Goal: Task Accomplishment & Management: Manage account settings

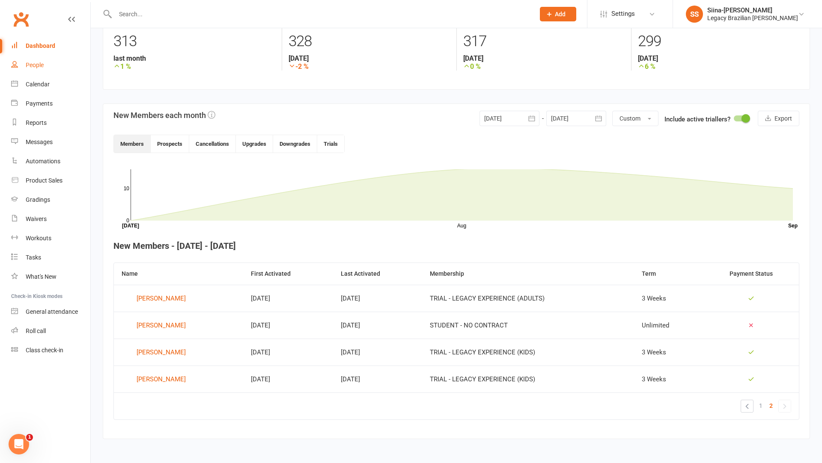
click at [35, 67] on div "People" at bounding box center [35, 65] width 18 height 7
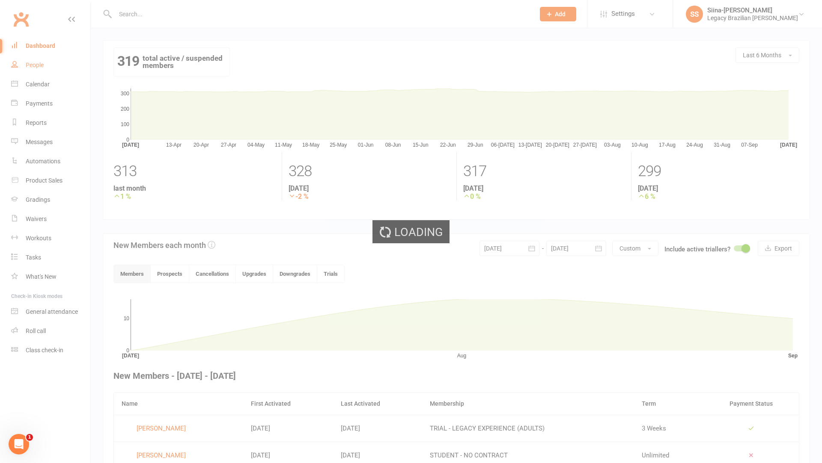
select select "100"
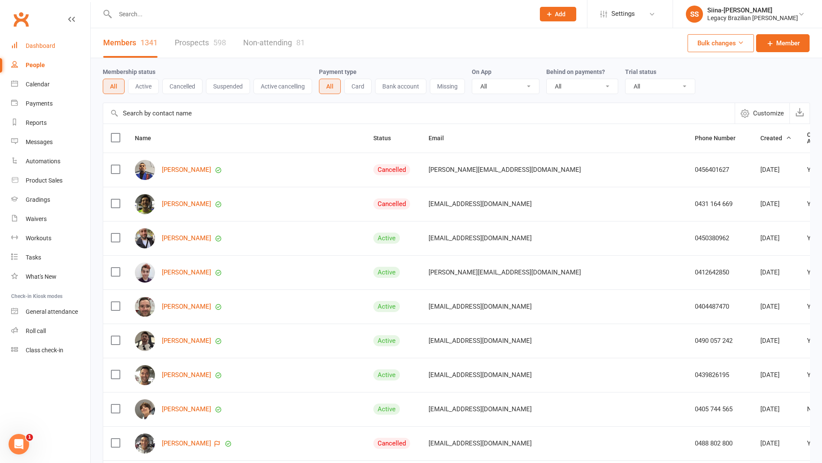
click at [46, 45] on div "Dashboard" at bounding box center [41, 45] width 30 height 7
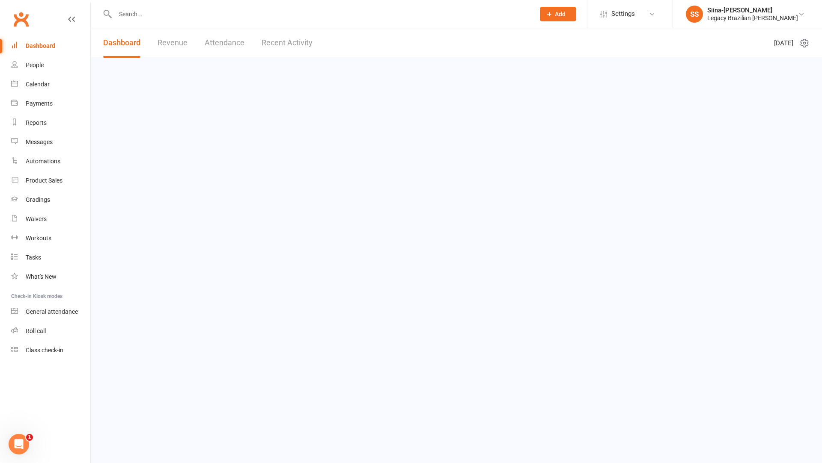
click at [161, 9] on input "text" at bounding box center [321, 14] width 416 height 12
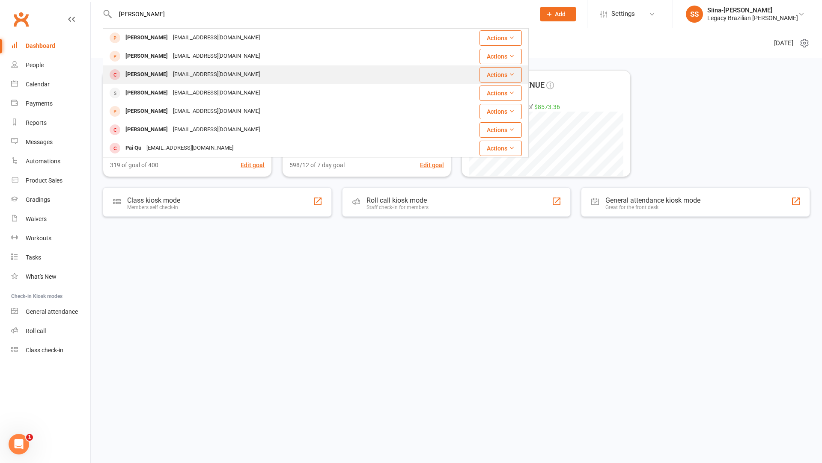
type input "[PERSON_NAME]"
click at [176, 76] on div "[EMAIL_ADDRESS][DOMAIN_NAME]" at bounding box center [216, 74] width 92 height 12
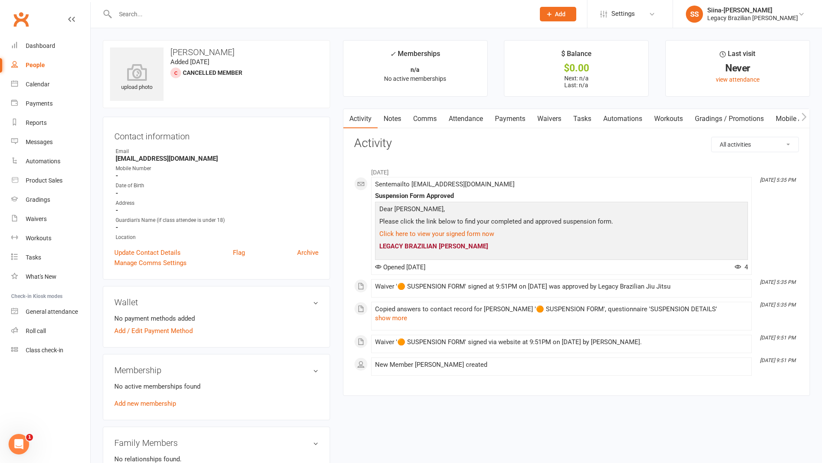
click at [550, 131] on div "Activity Notes Comms Attendance Payments Waivers Tasks Automations Workouts Gra…" at bounding box center [576, 253] width 467 height 288
click at [233, 12] on input "text" at bounding box center [321, 14] width 416 height 12
click at [212, 13] on input "text" at bounding box center [321, 14] width 416 height 12
click at [312, 258] on div "Manage Comms Settings" at bounding box center [216, 263] width 204 height 10
click at [140, 13] on input "text" at bounding box center [321, 14] width 416 height 12
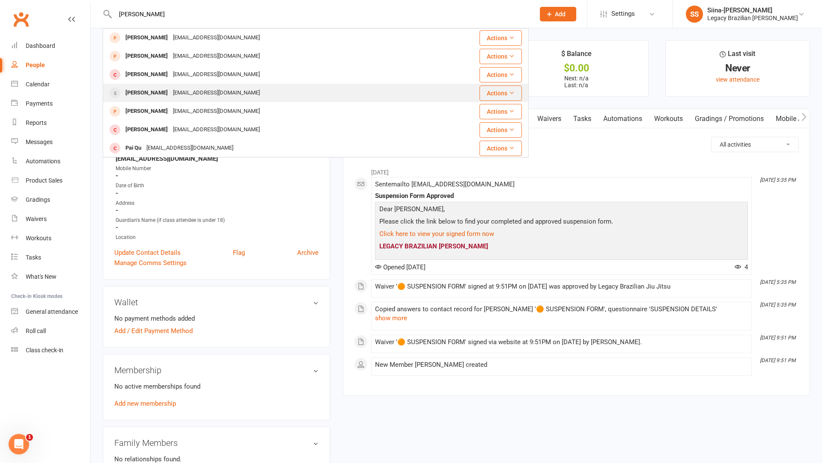
type input "[PERSON_NAME]"
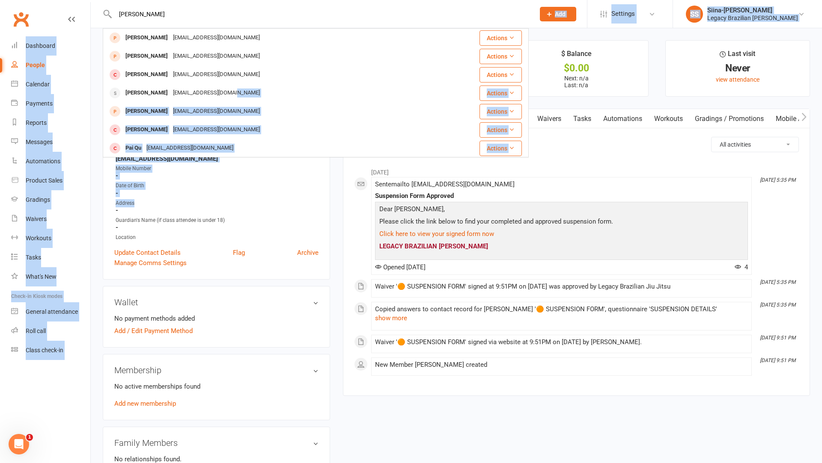
drag, startPoint x: 205, startPoint y: 99, endPoint x: 301, endPoint y: 209, distance: 146.4
click at [300, 208] on ui-view "[PERSON_NAME] [PERSON_NAME][EMAIL_ADDRESS][DOMAIN_NAME] Actions [PERSON_NAME] […" at bounding box center [411, 427] width 822 height 851
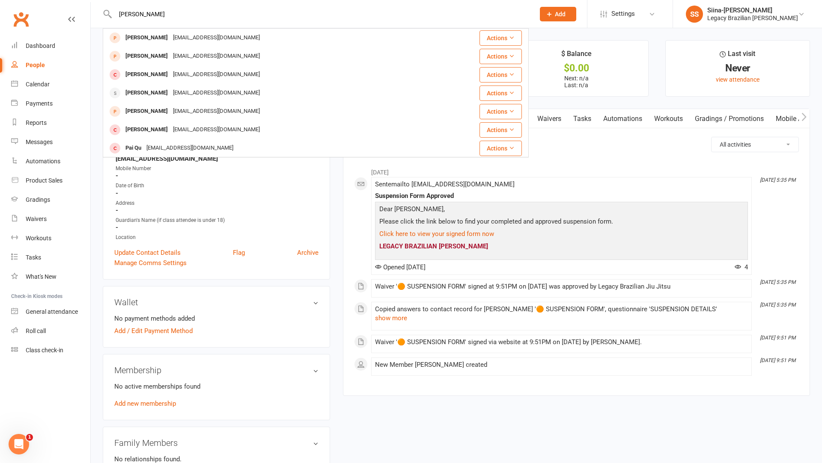
click at [323, 268] on div "Contact information Owner Email [EMAIL_ADDRESS][DOMAIN_NAME] Mobile Number - Da…" at bounding box center [216, 198] width 227 height 163
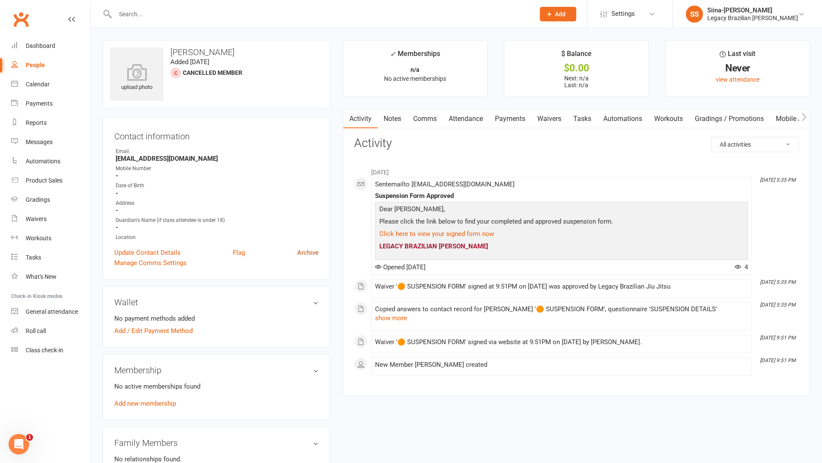
click at [303, 254] on link "Archive" at bounding box center [307, 253] width 21 height 10
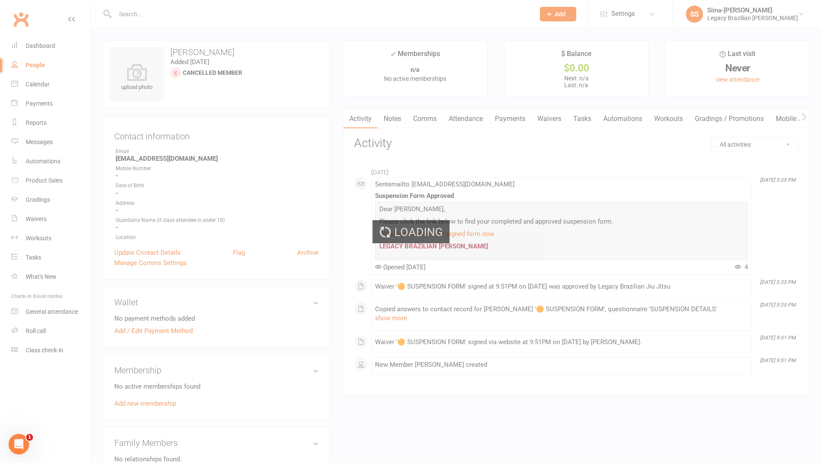
select select "100"
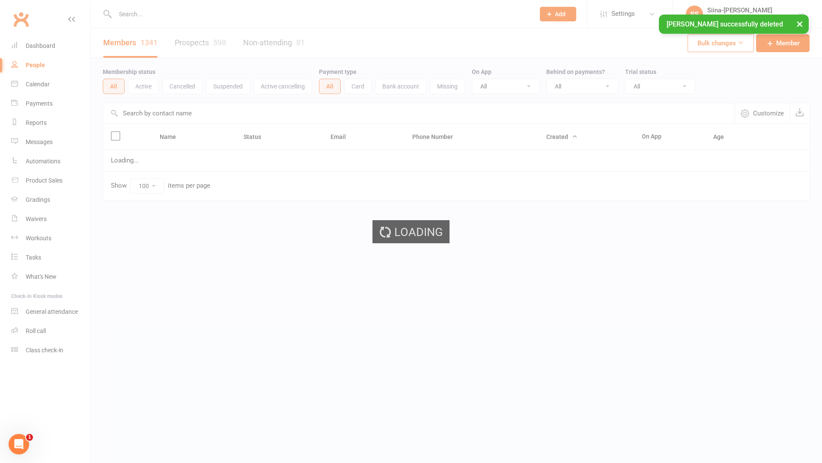
click at [166, 10] on div "Loading" at bounding box center [411, 231] width 822 height 463
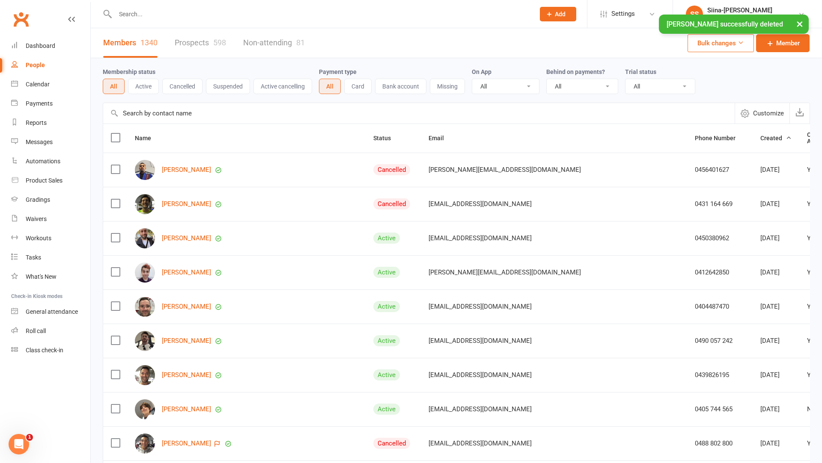
click at [137, 15] on div "× [PERSON_NAME] successfully deleted" at bounding box center [405, 15] width 810 height 0
click at [123, 10] on input "text" at bounding box center [321, 14] width 416 height 12
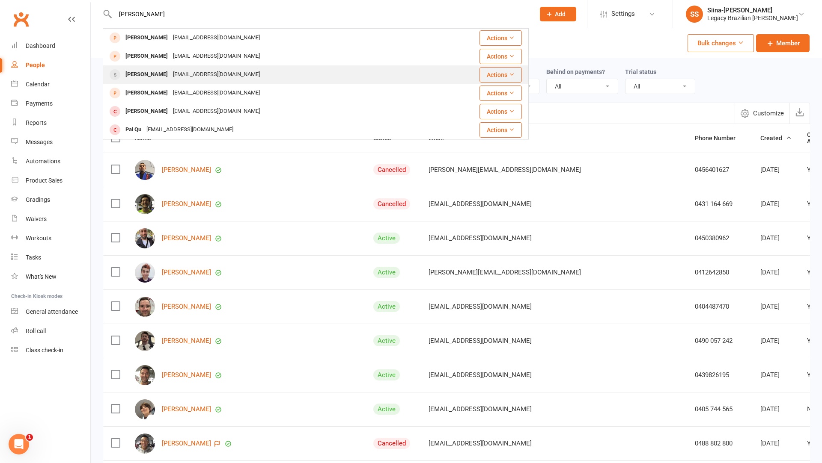
type input "[PERSON_NAME]"
click at [172, 71] on div "[EMAIL_ADDRESS][DOMAIN_NAME]" at bounding box center [216, 74] width 92 height 12
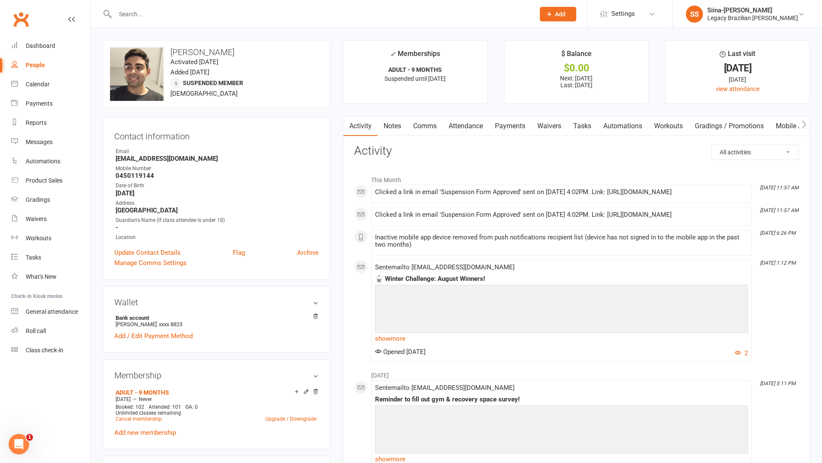
click at [552, 123] on link "Waivers" at bounding box center [549, 126] width 36 height 20
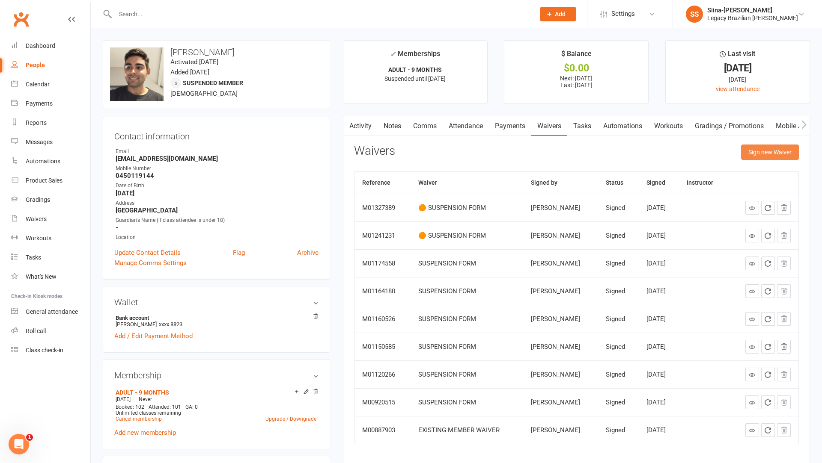
click at [760, 154] on button "Sign new Waiver" at bounding box center [770, 152] width 58 height 15
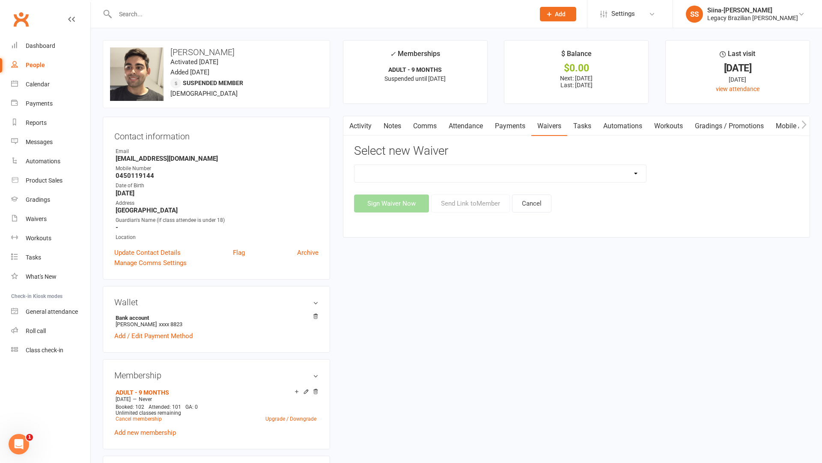
click at [552, 173] on select "❌ CANCELLATION FORM ☑️ EXISTING MEMBER WAIVER 🆓 FREE TRIAL WEEK 🛡️ LEGACY EXPER…" at bounding box center [499, 173] width 291 height 17
select select "10084"
click at [449, 207] on button "Send Link to Member" at bounding box center [470, 204] width 79 height 18
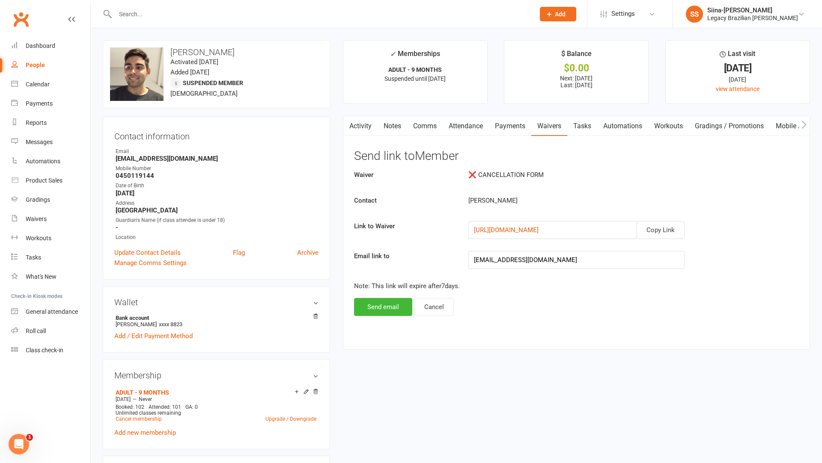
click at [634, 222] on div "[URL][DOMAIN_NAME]" at bounding box center [552, 230] width 169 height 18
click at [647, 228] on button "Copy Link" at bounding box center [660, 230] width 48 height 18
click at [517, 129] on link "Payments" at bounding box center [510, 126] width 42 height 20
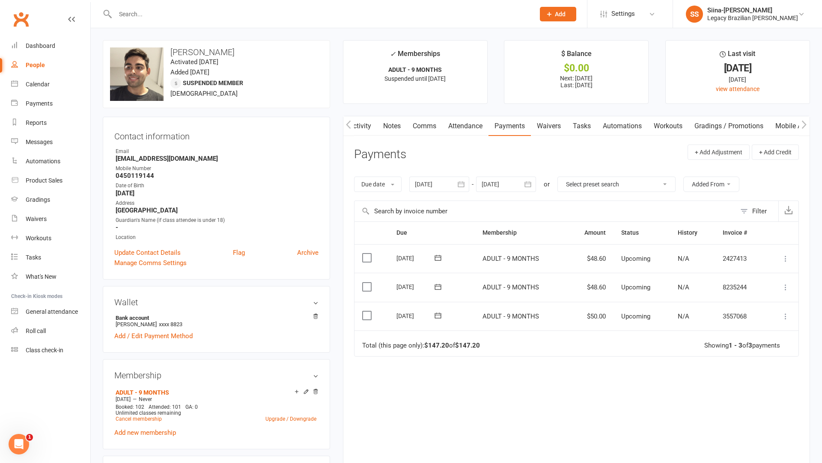
scroll to position [0, 1]
click at [558, 130] on link "Waivers" at bounding box center [548, 126] width 36 height 20
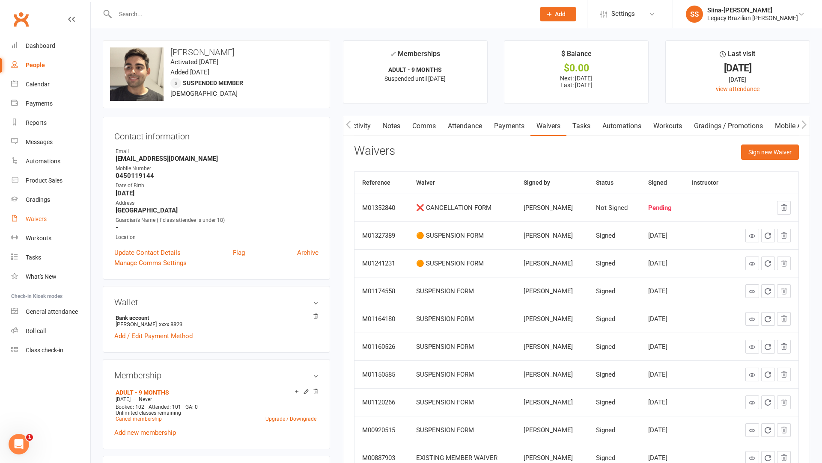
click at [46, 219] on div "Waivers" at bounding box center [36, 219] width 21 height 7
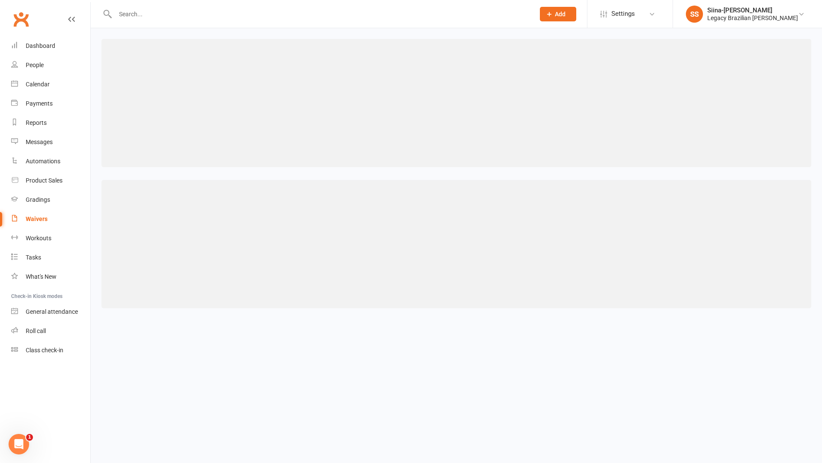
select select "25"
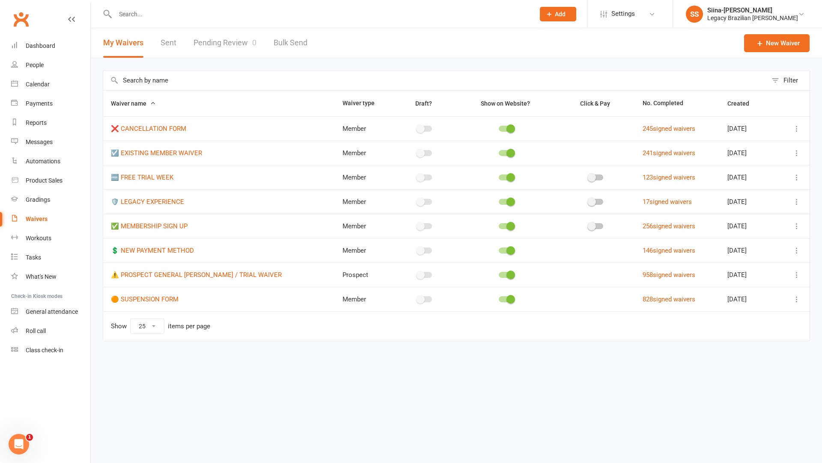
click at [241, 47] on link "Pending Review 0" at bounding box center [224, 43] width 63 height 30
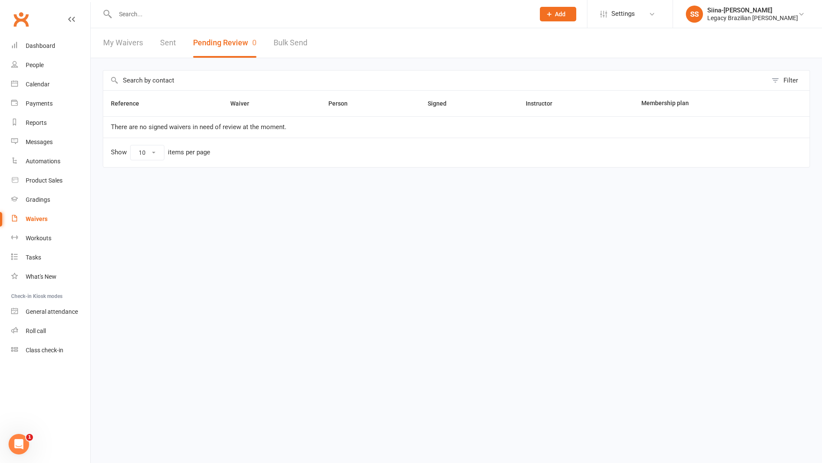
click at [119, 46] on link "My Waivers" at bounding box center [123, 43] width 40 height 30
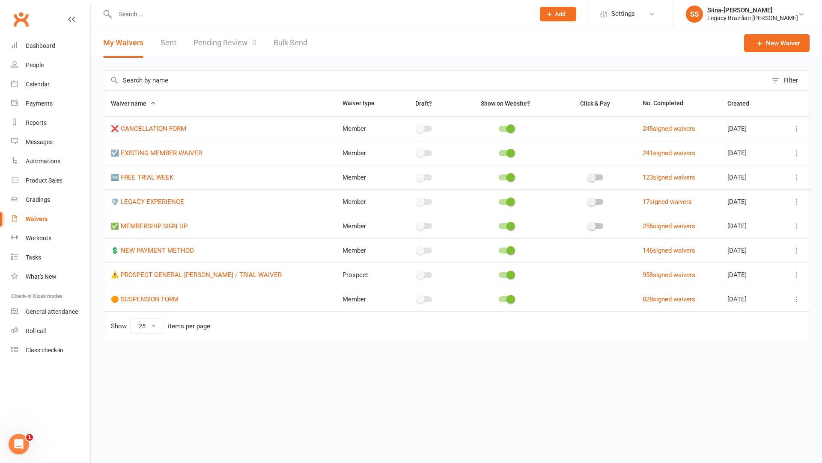
click at [279, 366] on html "Prospect Member Non-attending contact Class / event Appointment Grading event T…" at bounding box center [411, 188] width 822 height 377
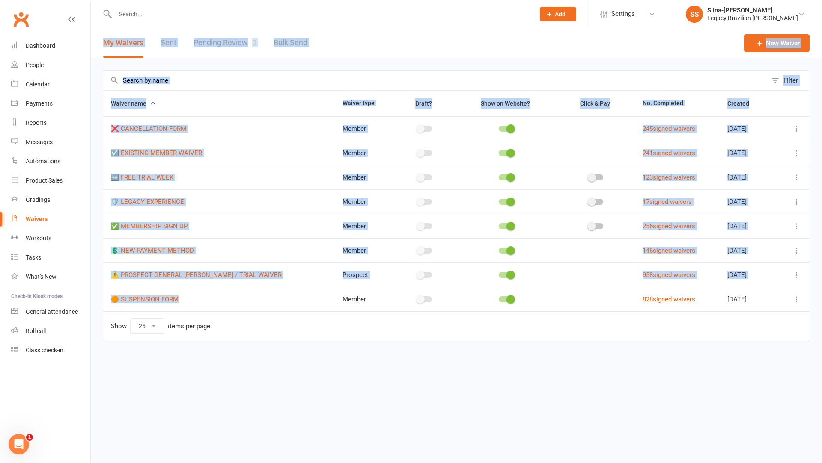
drag, startPoint x: 233, startPoint y: 381, endPoint x: 284, endPoint y: 306, distance: 90.2
click at [284, 306] on html "Prospect Member Non-attending contact Class / event Appointment Grading event T…" at bounding box center [411, 188] width 822 height 377
click at [313, 353] on div "Filter Waiver name Waiver type Draft? Show on Website? Click & Pay No. Complete…" at bounding box center [456, 211] width 731 height 307
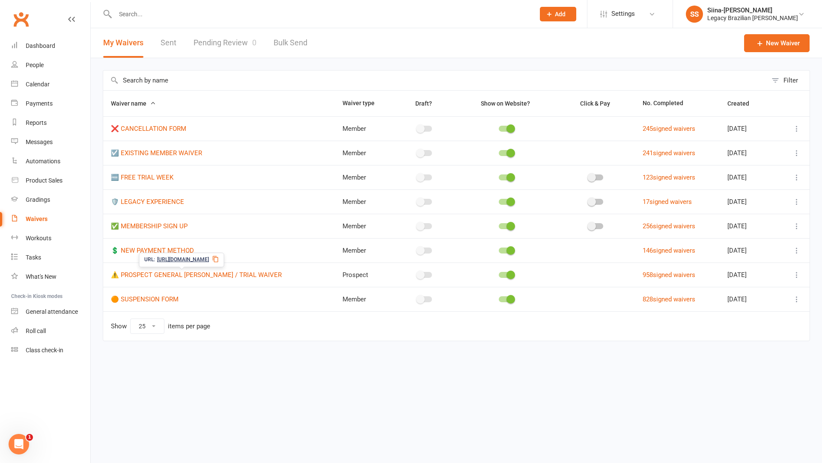
click at [209, 260] on span "[URL][DOMAIN_NAME]" at bounding box center [183, 260] width 52 height 8
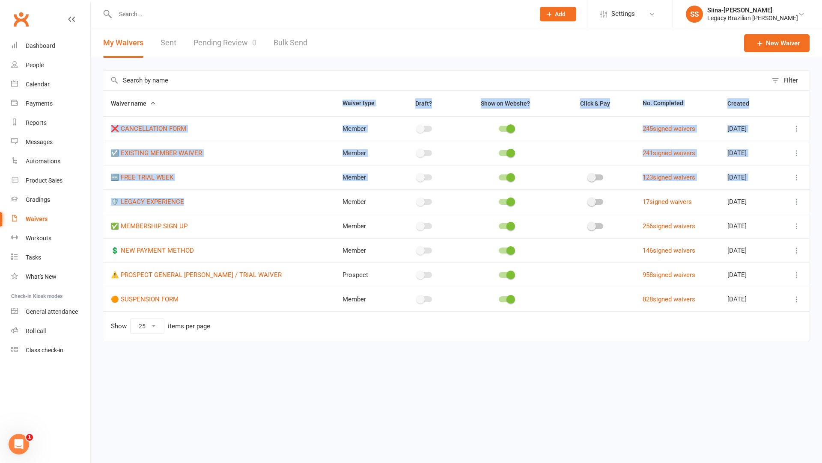
drag, startPoint x: 302, startPoint y: 211, endPoint x: 284, endPoint y: 114, distance: 98.4
click at [284, 114] on table "Waiver name Waiver type Draft? Show on Website? Click & Pay No. Completed Creat…" at bounding box center [456, 215] width 707 height 251
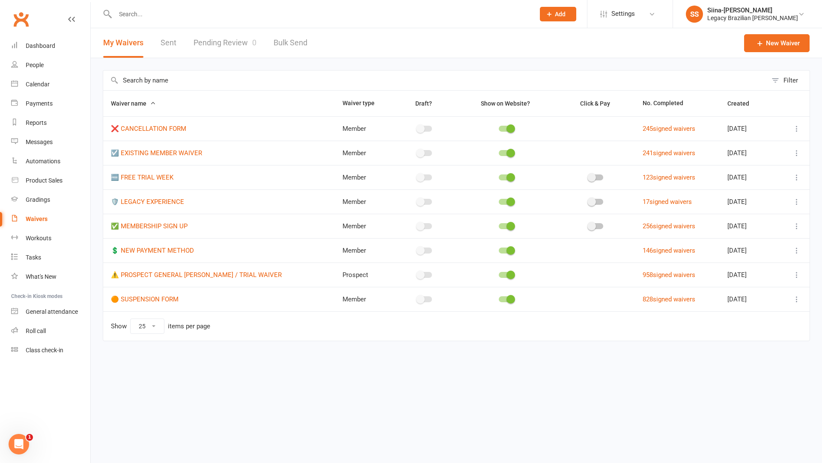
click at [269, 96] on th "Waiver name" at bounding box center [218, 104] width 231 height 26
drag, startPoint x: 247, startPoint y: 72, endPoint x: 507, endPoint y: 385, distance: 406.9
click at [508, 377] on html "Prospect Member Non-attending contact Class / event Appointment Grading event T…" at bounding box center [411, 188] width 822 height 377
drag, startPoint x: 507, startPoint y: 385, endPoint x: 352, endPoint y: 78, distance: 343.9
click at [352, 78] on html "Prospect Member Non-attending contact Class / event Appointment Grading event T…" at bounding box center [411, 188] width 822 height 377
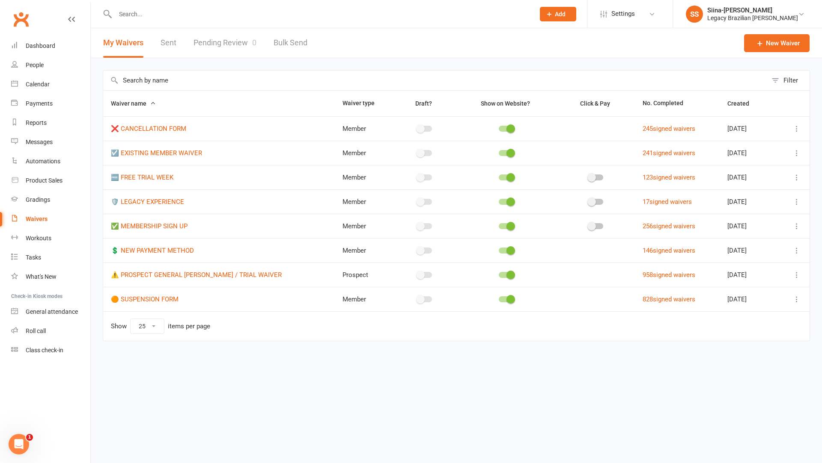
click at [353, 76] on input "text" at bounding box center [435, 81] width 664 height 20
drag, startPoint x: 312, startPoint y: 65, endPoint x: 599, endPoint y: 394, distance: 436.1
click at [599, 377] on html "Prospect Member Non-attending contact Class / event Appointment Grading event T…" at bounding box center [411, 188] width 822 height 377
drag, startPoint x: 632, startPoint y: 345, endPoint x: 395, endPoint y: 38, distance: 387.5
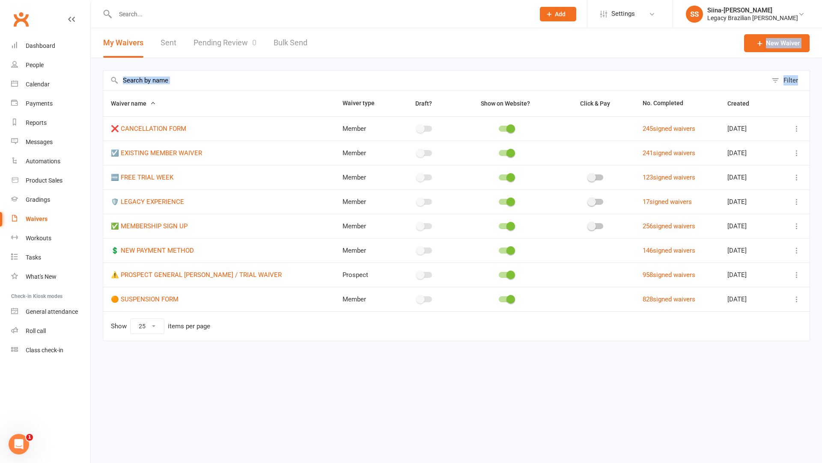
click at [395, 38] on section "My Waivers Sent Pending Review 0 Bulk Send New Waiver Filter Waiver name Waiver…" at bounding box center [456, 196] width 731 height 337
click at [544, 377] on html "Prospect Member Non-attending contact Class / event Appointment Grading event T…" at bounding box center [411, 188] width 822 height 377
click at [148, 328] on select "10 25 50 100" at bounding box center [147, 326] width 33 height 15
select select "50"
click at [135, 17] on input "text" at bounding box center [321, 14] width 416 height 12
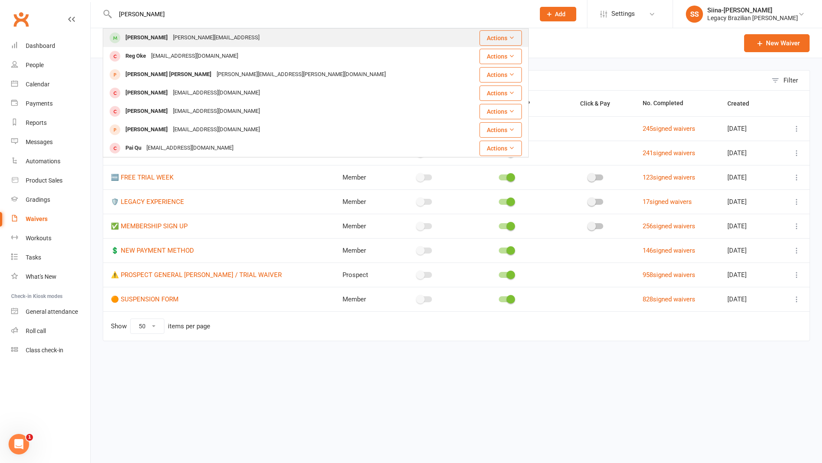
type input "[PERSON_NAME]"
click at [190, 42] on div "[PERSON_NAME][EMAIL_ADDRESS]" at bounding box center [216, 38] width 92 height 12
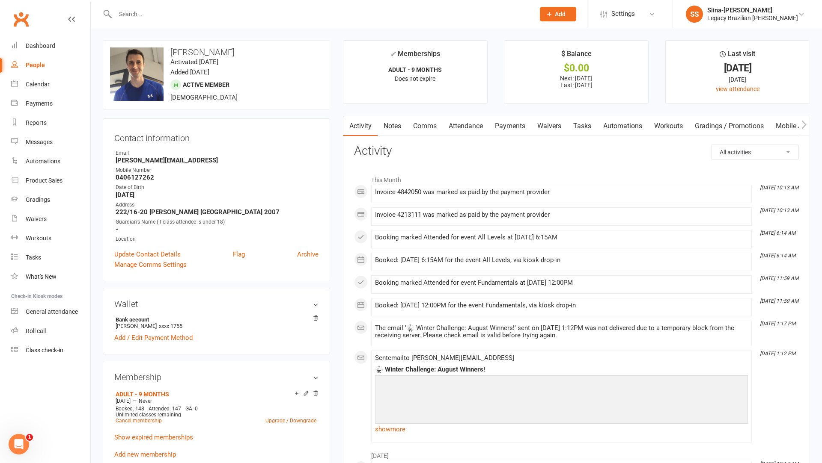
click at [512, 131] on link "Payments" at bounding box center [510, 126] width 42 height 20
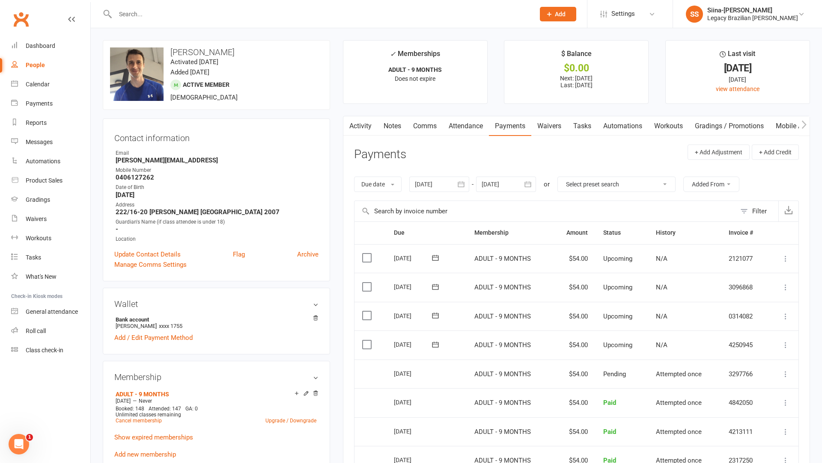
click at [691, 418] on td "Attempted once" at bounding box center [684, 432] width 73 height 29
click at [462, 123] on link "Attendance" at bounding box center [465, 126] width 46 height 20
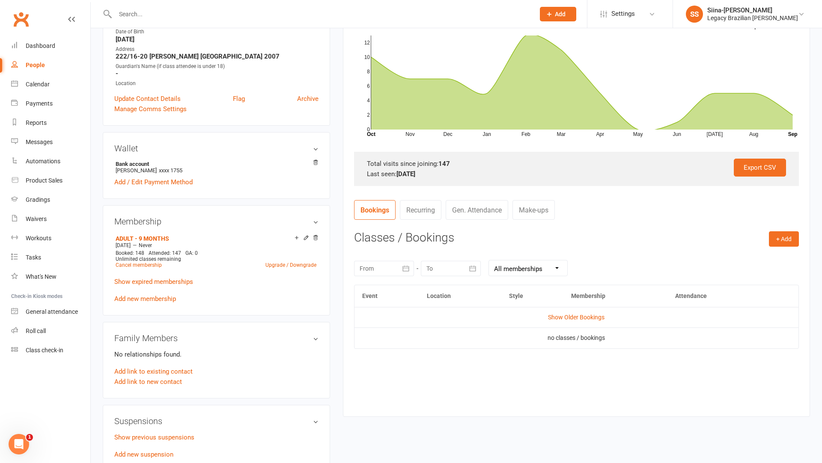
scroll to position [156, 0]
click at [525, 269] on select "All memberships From other Members ADULT - HOLD ADULT - HOLD ADULT - 9 MONTHS" at bounding box center [528, 267] width 78 height 15
select select "3"
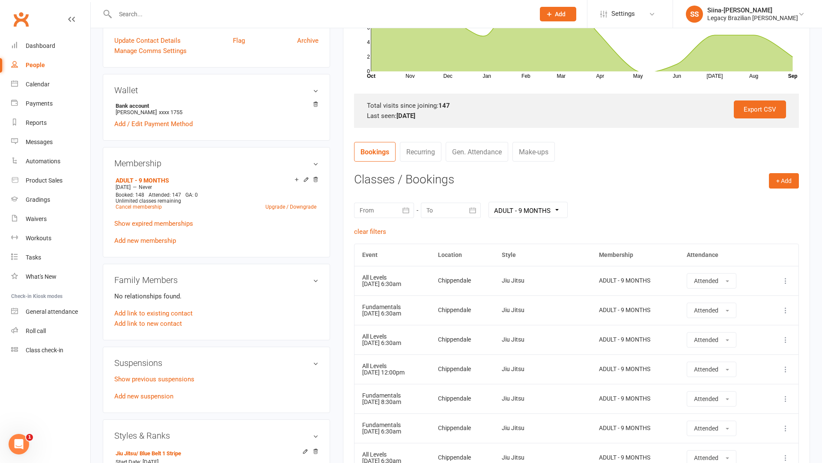
scroll to position [0, 0]
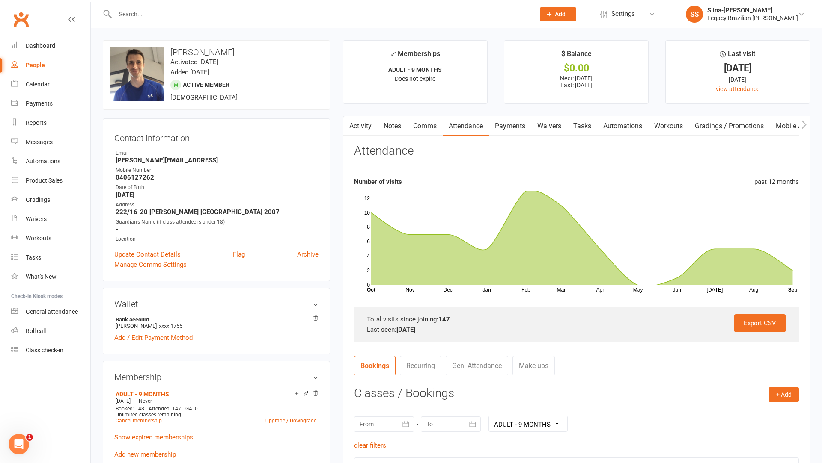
click at [507, 131] on link "Payments" at bounding box center [510, 126] width 42 height 20
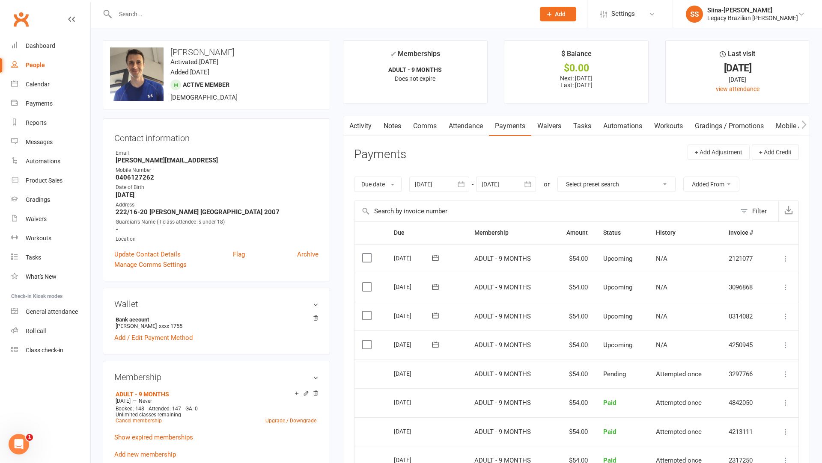
click at [508, 125] on link "Payments" at bounding box center [510, 126] width 42 height 20
click at [547, 131] on link "Waivers" at bounding box center [549, 126] width 36 height 20
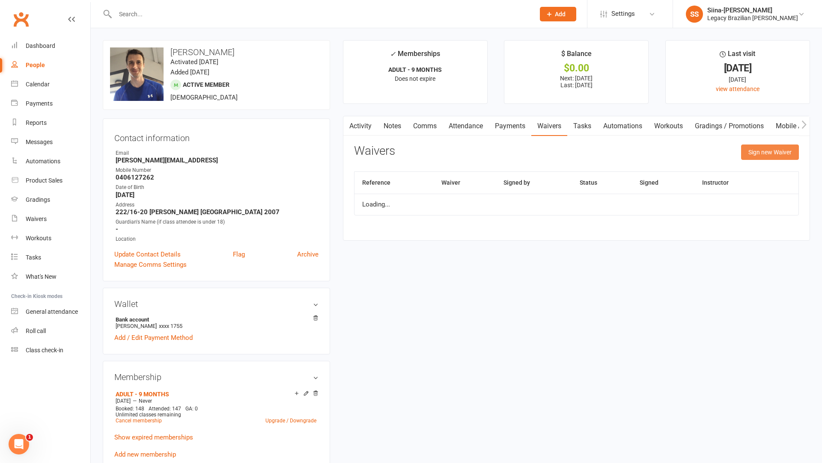
click at [784, 151] on button "Sign new Waiver" at bounding box center [770, 152] width 58 height 15
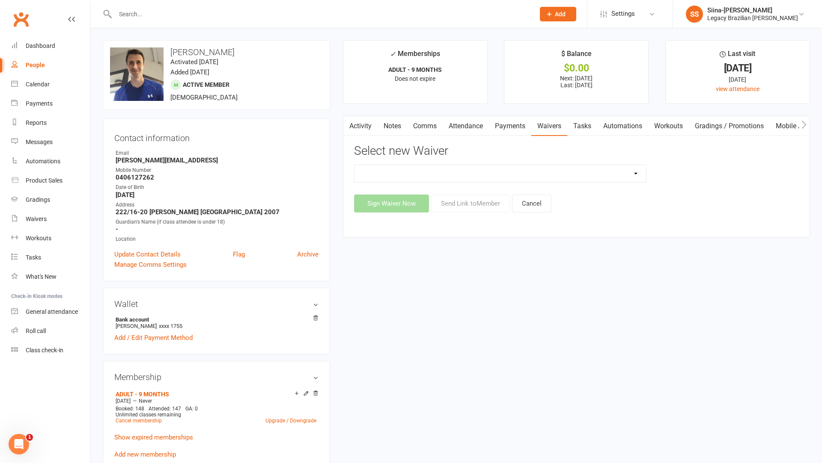
click at [487, 184] on div "❌ CANCELLATION FORM ☑️ EXISTING MEMBER WAIVER 🆓 FREE TRIAL WEEK 🛡️ LEGACY EXPER…" at bounding box center [576, 189] width 445 height 48
click at [464, 170] on select "❌ CANCELLATION FORM ☑️ EXISTING MEMBER WAIVER 🆓 FREE TRIAL WEEK 🛡️ LEGACY EXPER…" at bounding box center [499, 173] width 291 height 17
select select "10084"
click at [453, 204] on button "Send Link to Member" at bounding box center [470, 204] width 79 height 18
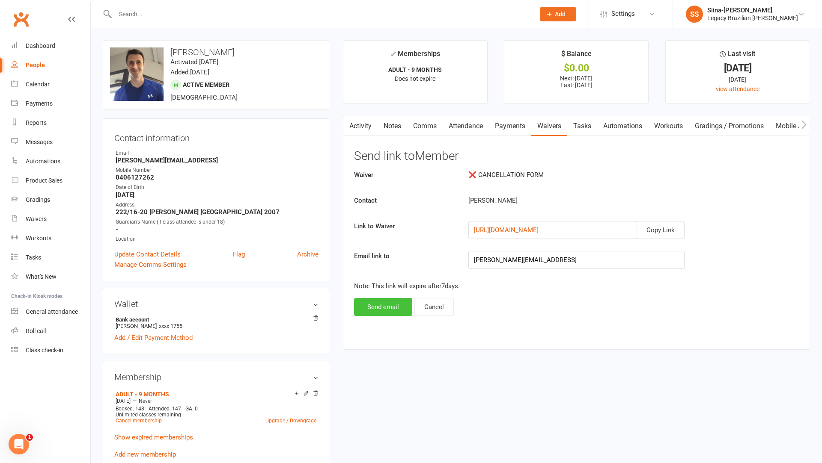
click at [391, 303] on button "Send email" at bounding box center [383, 307] width 58 height 18
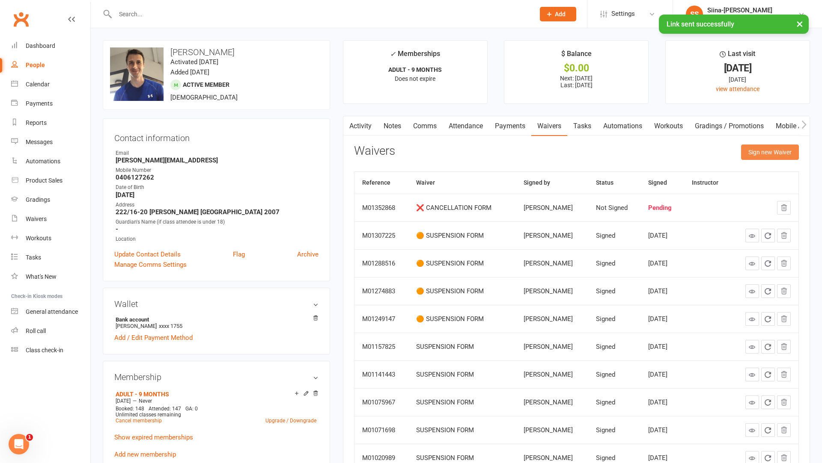
click at [746, 151] on button "Sign new Waiver" at bounding box center [770, 152] width 58 height 15
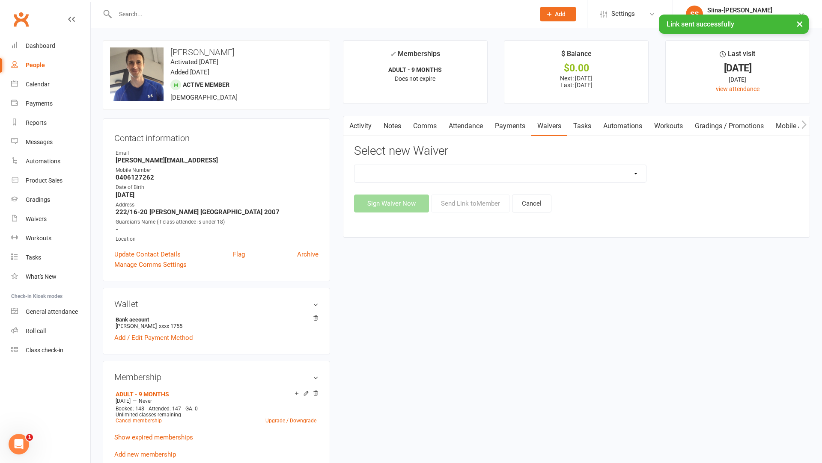
click at [480, 175] on select "❌ CANCELLATION FORM ☑️ EXISTING MEMBER WAIVER 🆓 FREE TRIAL WEEK 🛡️ LEGACY EXPER…" at bounding box center [499, 173] width 291 height 17
select select "10241"
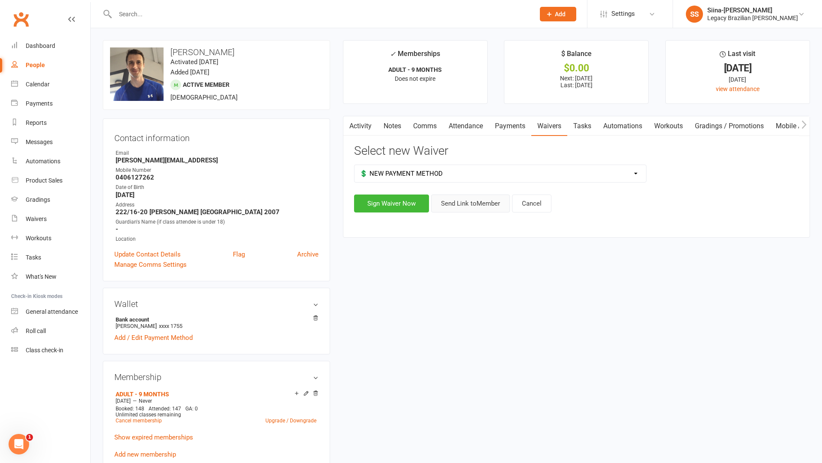
click at [460, 201] on button "Send Link to Member" at bounding box center [470, 204] width 79 height 18
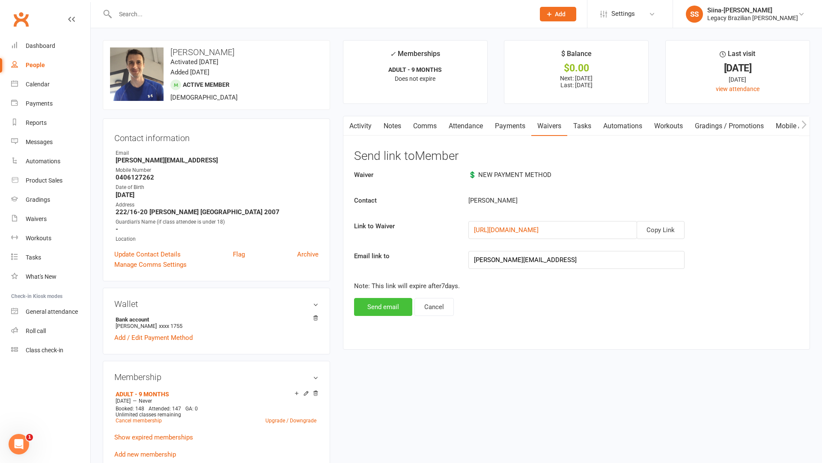
click at [387, 299] on button "Send email" at bounding box center [383, 307] width 58 height 18
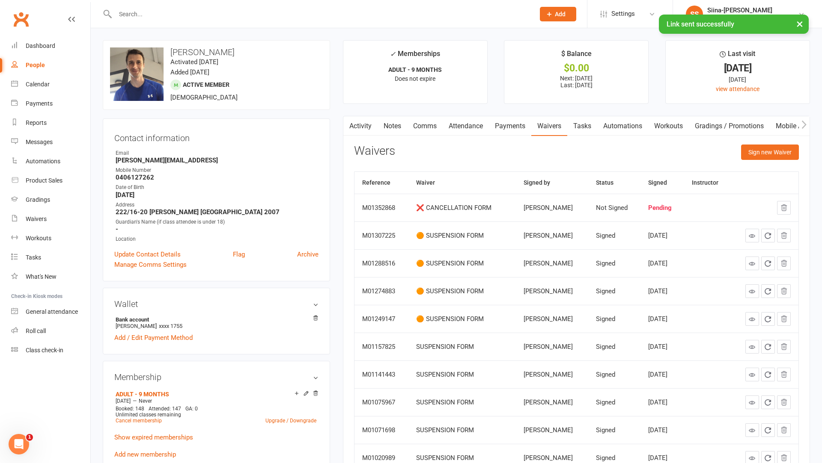
click at [512, 123] on link "Payments" at bounding box center [510, 126] width 42 height 20
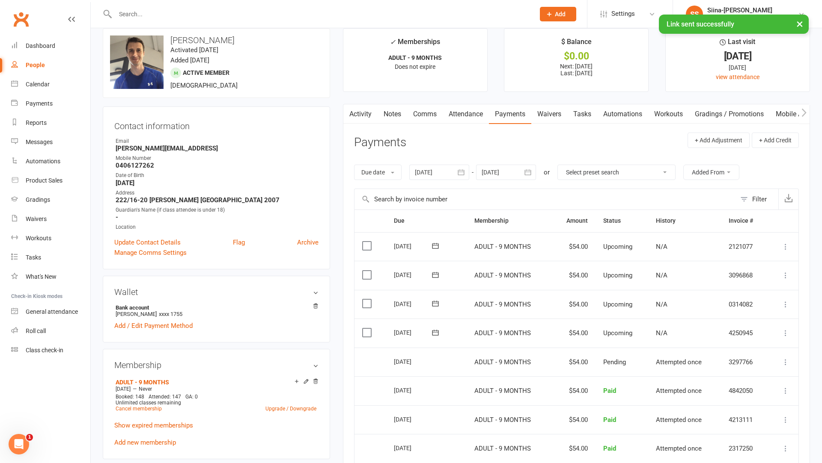
scroll to position [14, 0]
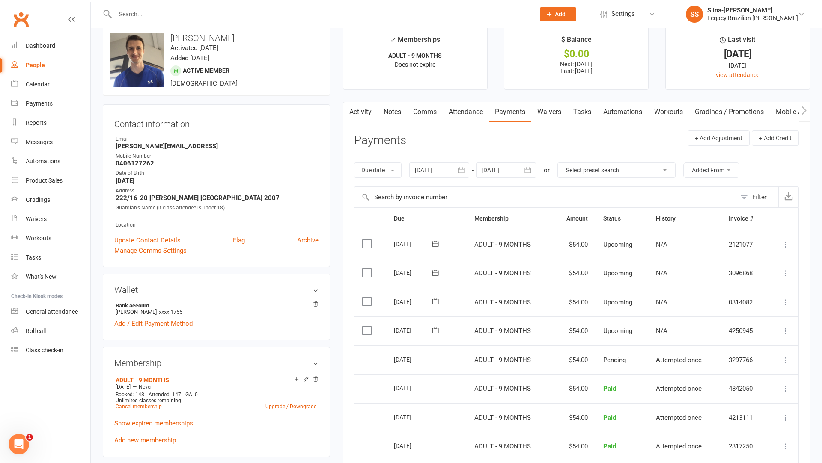
drag, startPoint x: 572, startPoint y: 356, endPoint x: 599, endPoint y: 357, distance: 26.5
click at [599, 357] on tr "Select this [DATE] [PERSON_NAME] ADULT - 9 MONTHS $54.00 Pending Attempted once…" at bounding box center [576, 360] width 444 height 29
drag, startPoint x: 599, startPoint y: 357, endPoint x: 540, endPoint y: 357, distance: 58.2
click at [540, 357] on tr "Select this [DATE] [PERSON_NAME] ADULT - 9 MONTHS $54.00 Pending Attempted once…" at bounding box center [576, 360] width 444 height 29
click at [561, 361] on td "$54.00" at bounding box center [574, 360] width 44 height 29
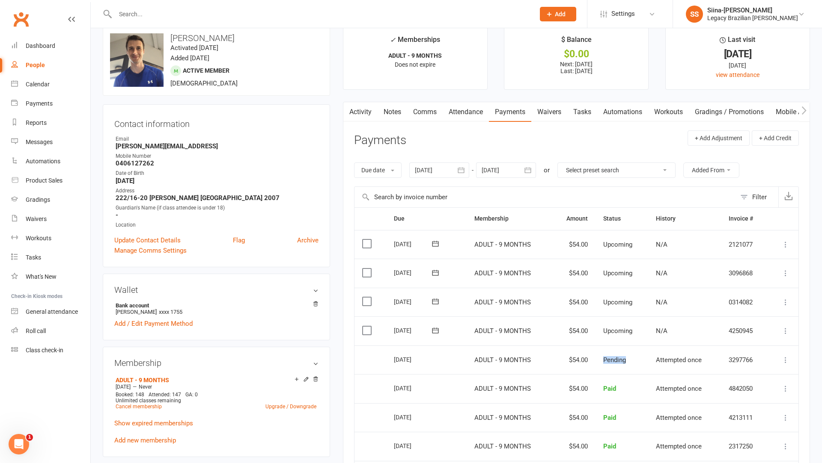
drag, startPoint x: 561, startPoint y: 361, endPoint x: 644, endPoint y: 362, distance: 83.0
click at [645, 362] on tr "Select this [DATE] [PERSON_NAME] ADULT - 9 MONTHS $54.00 Pending Attempted once…" at bounding box center [576, 360] width 444 height 29
click at [644, 362] on td "Pending" at bounding box center [621, 360] width 53 height 29
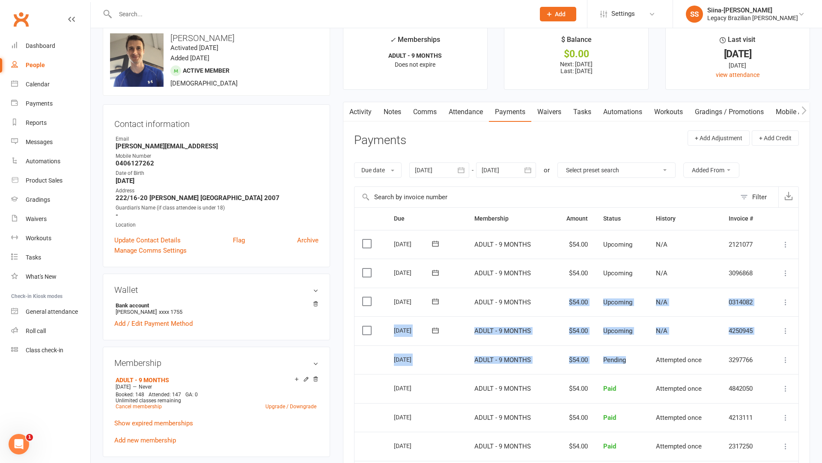
drag, startPoint x: 635, startPoint y: 358, endPoint x: 476, endPoint y: 300, distance: 168.9
click at [478, 301] on table "Due Contact Membership Amount Status History Invoice # Select this [DATE] [PERS…" at bounding box center [576, 362] width 445 height 308
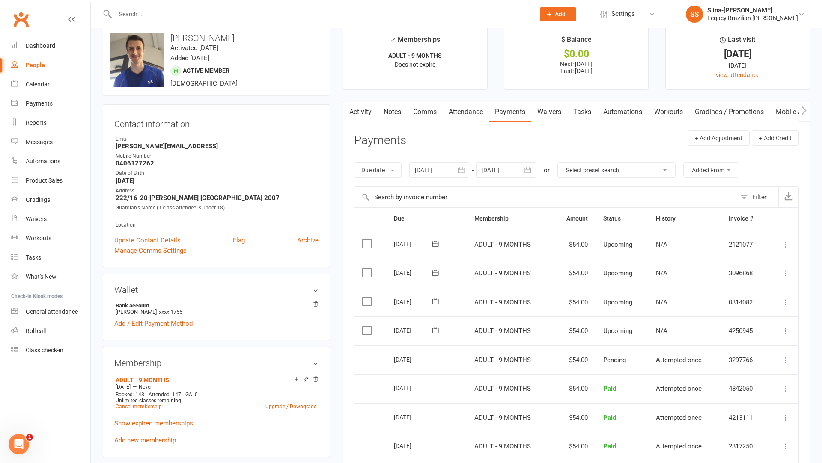
click at [460, 309] on td "[DATE]" at bounding box center [426, 302] width 80 height 29
drag, startPoint x: 438, startPoint y: 279, endPoint x: 591, endPoint y: 418, distance: 207.2
click at [591, 418] on table "Due Contact Membership Amount Status History Invoice # Select this [DATE] [PERS…" at bounding box center [576, 362] width 445 height 308
click at [588, 410] on td "$54.00" at bounding box center [574, 418] width 44 height 29
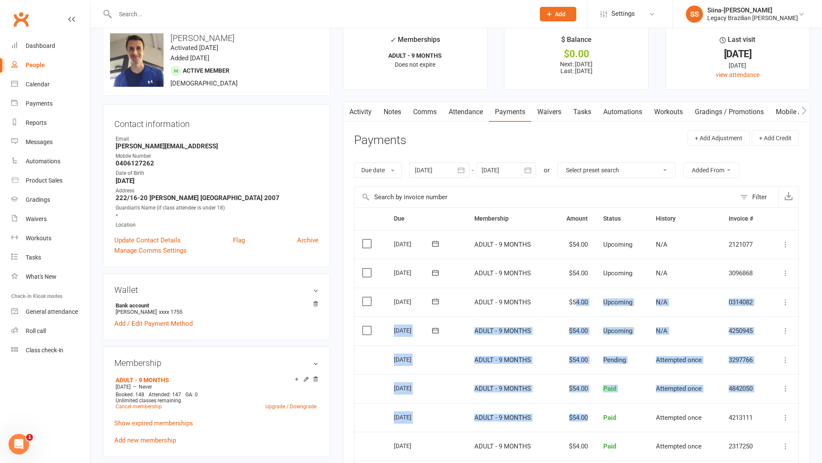
drag, startPoint x: 589, startPoint y: 421, endPoint x: 572, endPoint y: 303, distance: 119.3
click at [572, 303] on table "Due Contact Membership Amount Status History Invoice # Select this [DATE] [PERS…" at bounding box center [576, 362] width 445 height 308
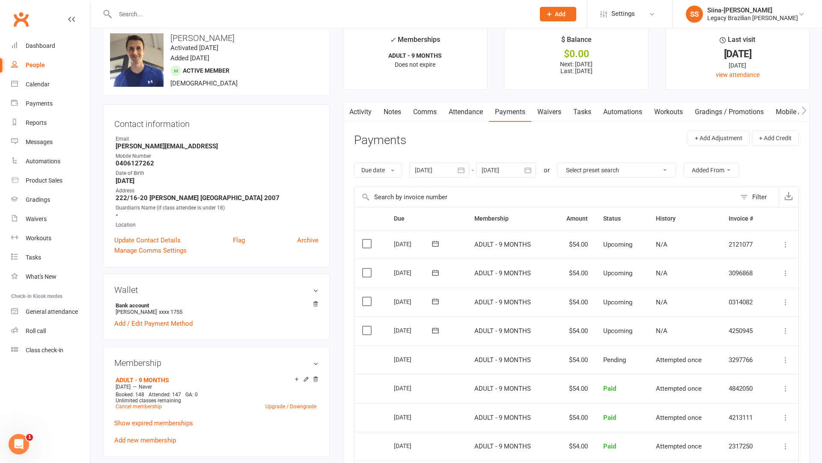
click at [566, 295] on td "$54.00" at bounding box center [574, 302] width 44 height 29
drag, startPoint x: 560, startPoint y: 296, endPoint x: 613, endPoint y: 298, distance: 53.1
click at [613, 298] on tr "Select this [DATE] [PERSON_NAME] ADULT - 9 MONTHS $54.00 Upcoming N/A 0314082 M…" at bounding box center [576, 302] width 444 height 29
click at [601, 300] on td "Upcoming" at bounding box center [621, 302] width 53 height 29
drag, startPoint x: 604, startPoint y: 300, endPoint x: 646, endPoint y: 303, distance: 41.6
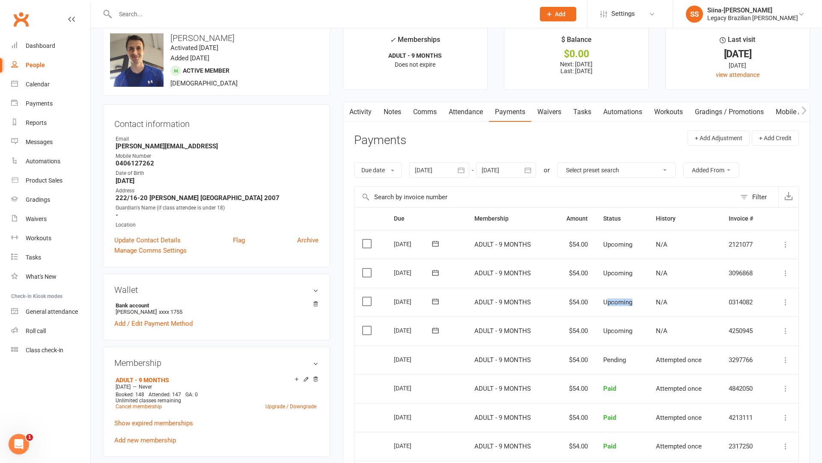
click at [646, 303] on td "Upcoming" at bounding box center [621, 302] width 53 height 29
drag, startPoint x: 603, startPoint y: 331, endPoint x: 636, endPoint y: 331, distance: 32.9
click at [636, 331] on td "Upcoming" at bounding box center [621, 331] width 53 height 29
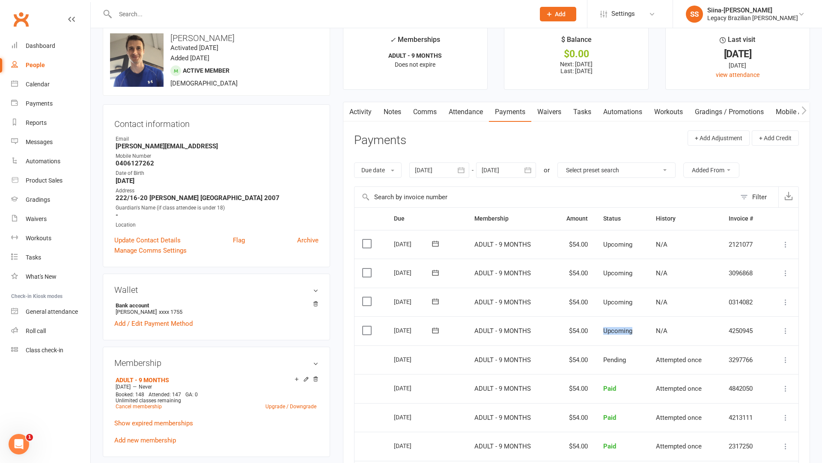
drag, startPoint x: 635, startPoint y: 331, endPoint x: 594, endPoint y: 332, distance: 41.1
click at [595, 332] on td "Upcoming" at bounding box center [621, 331] width 53 height 29
click at [580, 324] on td "$54.00" at bounding box center [574, 331] width 44 height 29
drag, startPoint x: 562, startPoint y: 331, endPoint x: 708, endPoint y: 339, distance: 146.5
click at [708, 339] on tr "Select this [DATE] [PERSON_NAME] ADULT - 9 MONTHS $54.00 Upcoming N/A 4250945 […" at bounding box center [576, 331] width 444 height 29
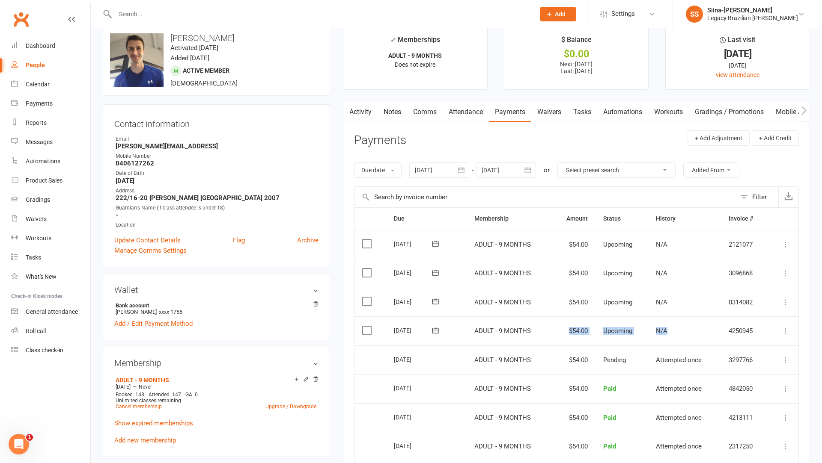
click at [694, 324] on td "N/A" at bounding box center [684, 331] width 73 height 29
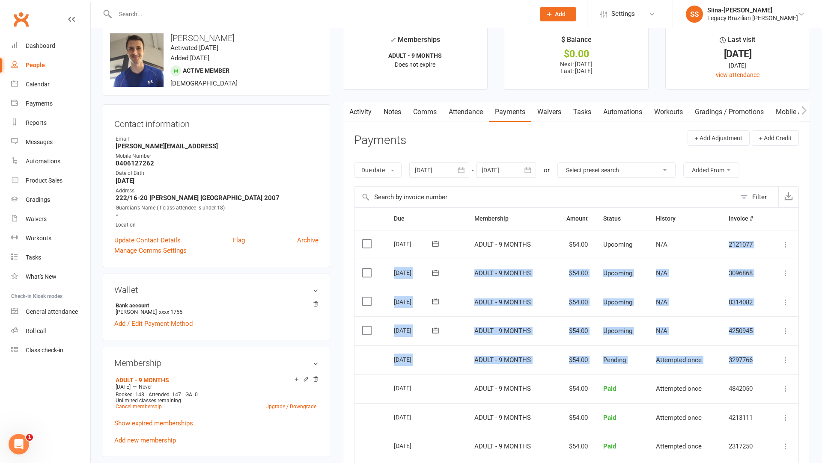
drag, startPoint x: 768, startPoint y: 344, endPoint x: 700, endPoint y: 254, distance: 112.7
click at [700, 254] on table "Due Contact Membership Amount Status History Invoice # Select this [DATE] [PERS…" at bounding box center [576, 362] width 445 height 308
click at [699, 279] on td "N/A" at bounding box center [684, 273] width 73 height 29
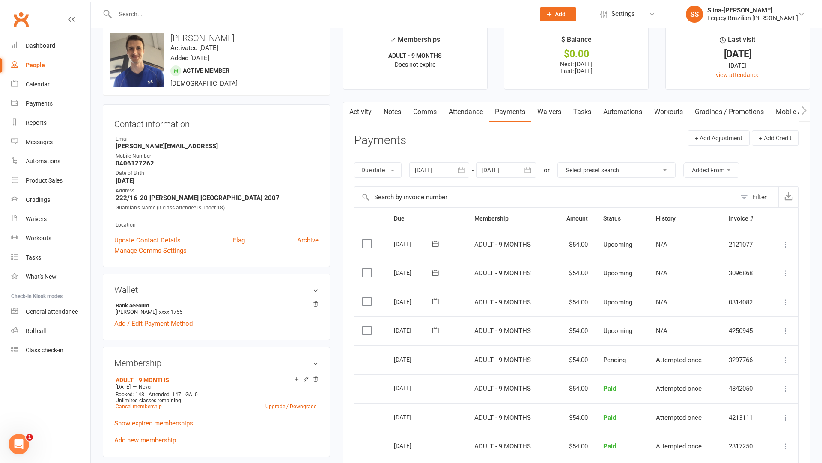
click at [678, 302] on div "N/A" at bounding box center [684, 302] width 57 height 7
